Goal: Find specific page/section: Find specific page/section

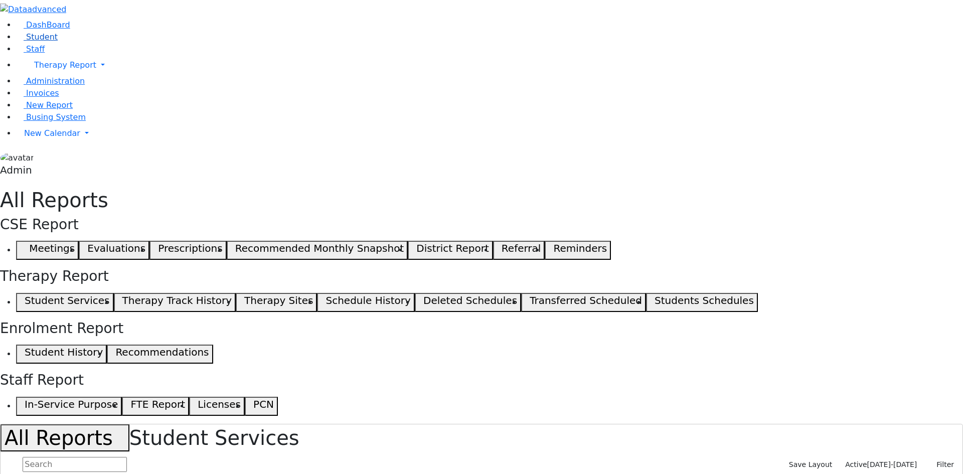
click at [58, 42] on link "Student" at bounding box center [37, 37] width 42 height 10
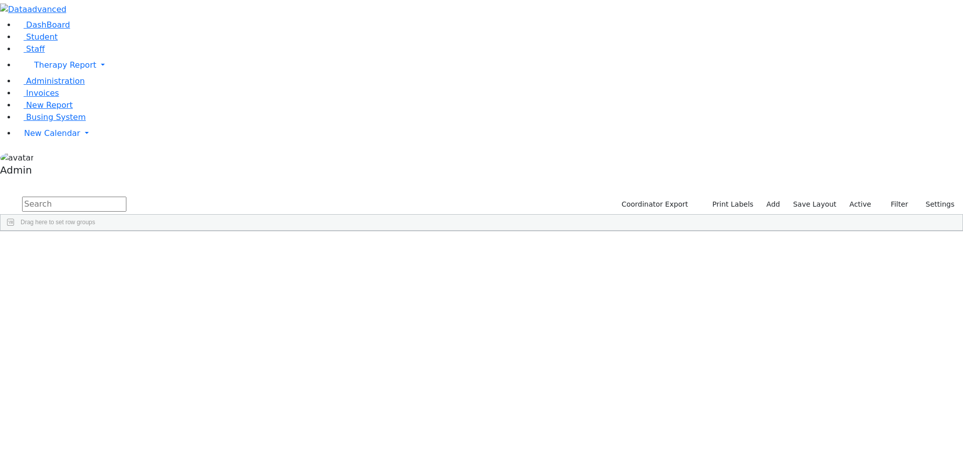
click at [126, 197] on input "text" at bounding box center [74, 204] width 104 height 15
type input "[PERSON_NAME]"
click at [165, 261] on div "[PERSON_NAME]" at bounding box center [124, 268] width 82 height 14
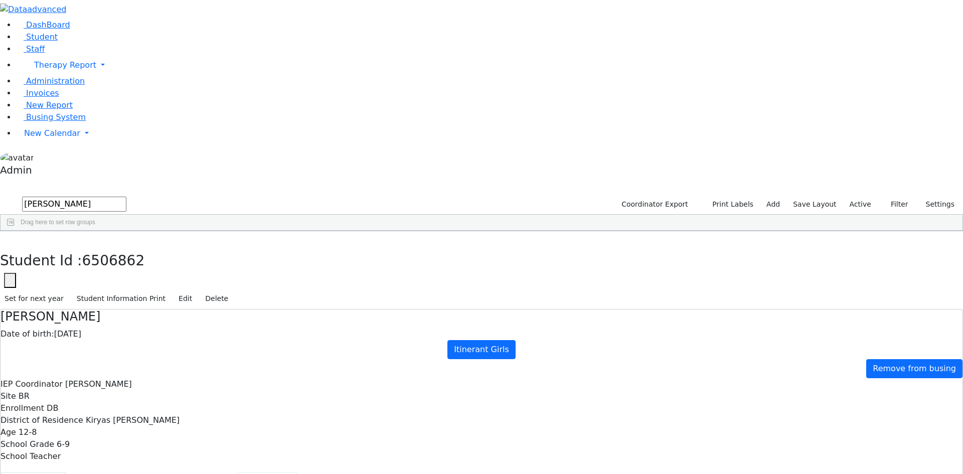
click at [237, 473] on button "Scheduling" at bounding box center [266, 483] width 61 height 21
click at [5, 239] on use "button" at bounding box center [5, 239] width 0 height 0
